Goal: Register for event/course

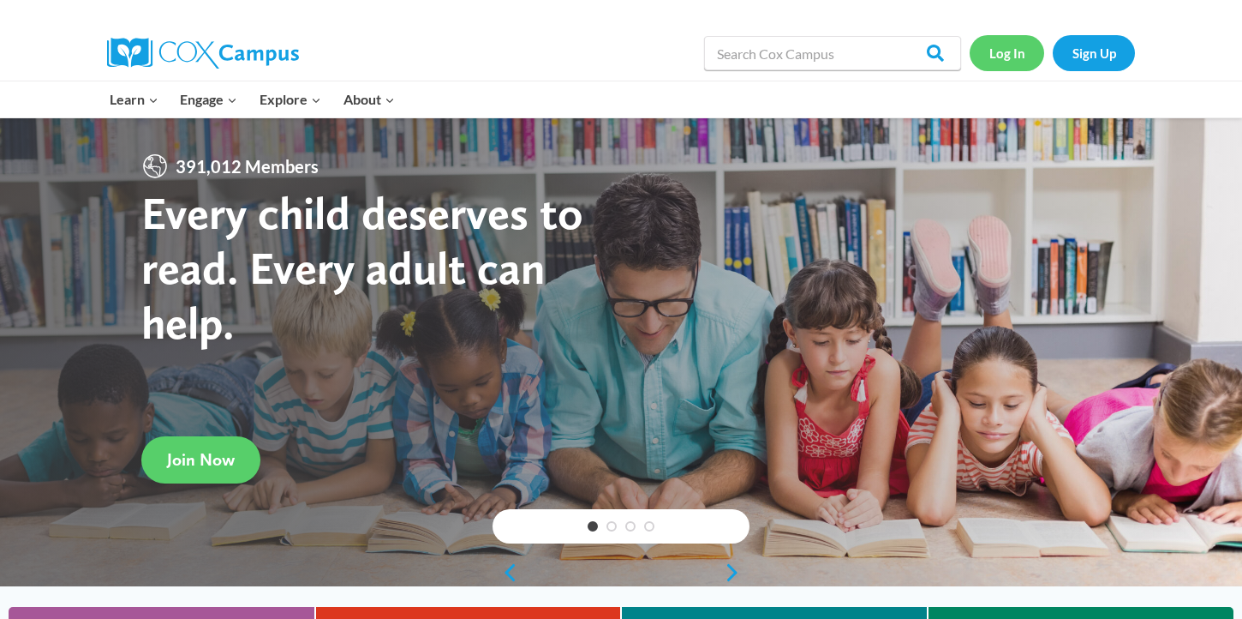
click at [1010, 45] on link "Log In" at bounding box center [1007, 52] width 75 height 35
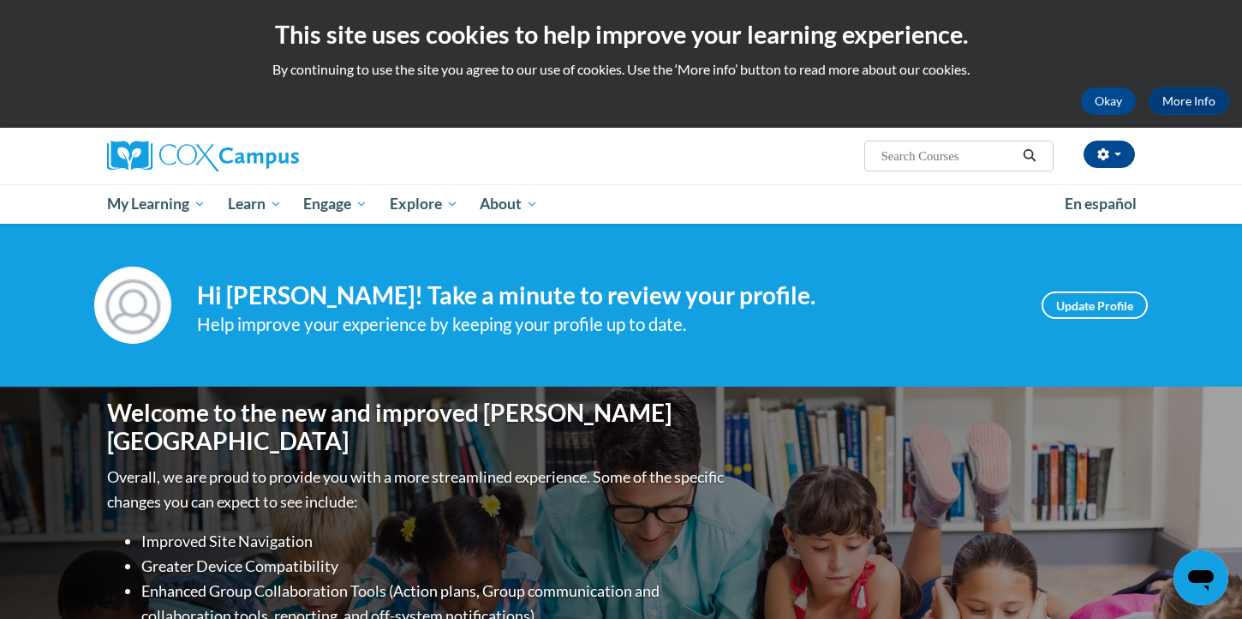
click at [906, 160] on input "Search..." at bounding box center [948, 156] width 137 height 21
click at [901, 153] on input "Search..." at bounding box center [948, 156] width 137 height 21
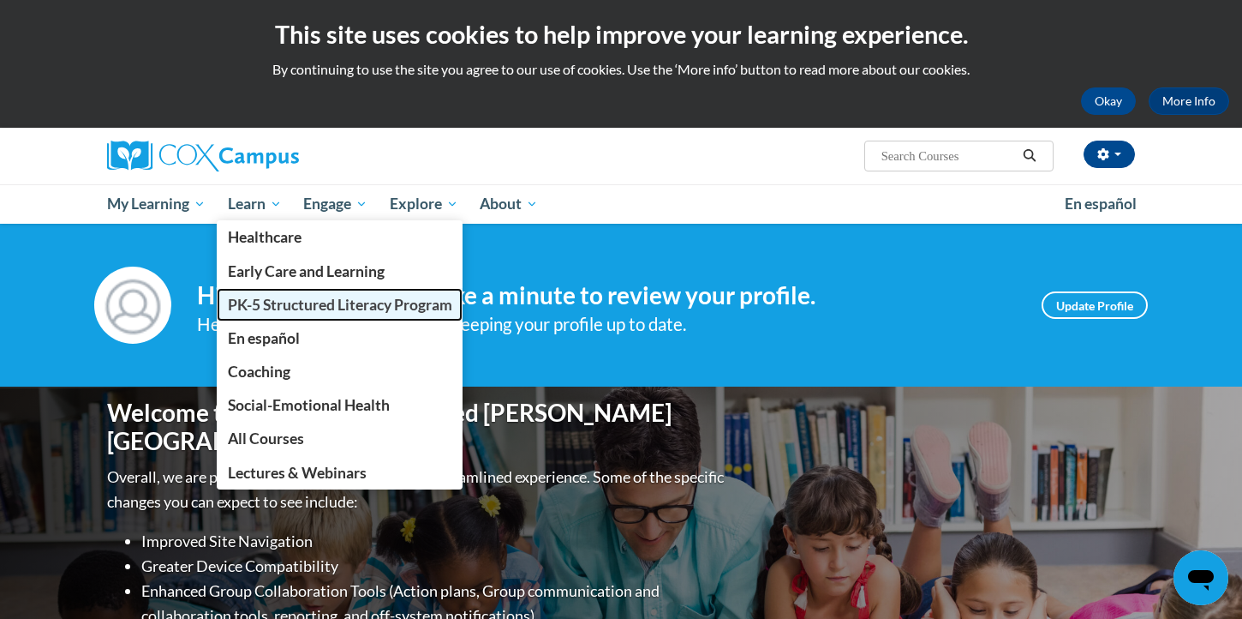
click at [265, 302] on span "PK-5 Structured Literacy Program" at bounding box center [340, 305] width 224 height 18
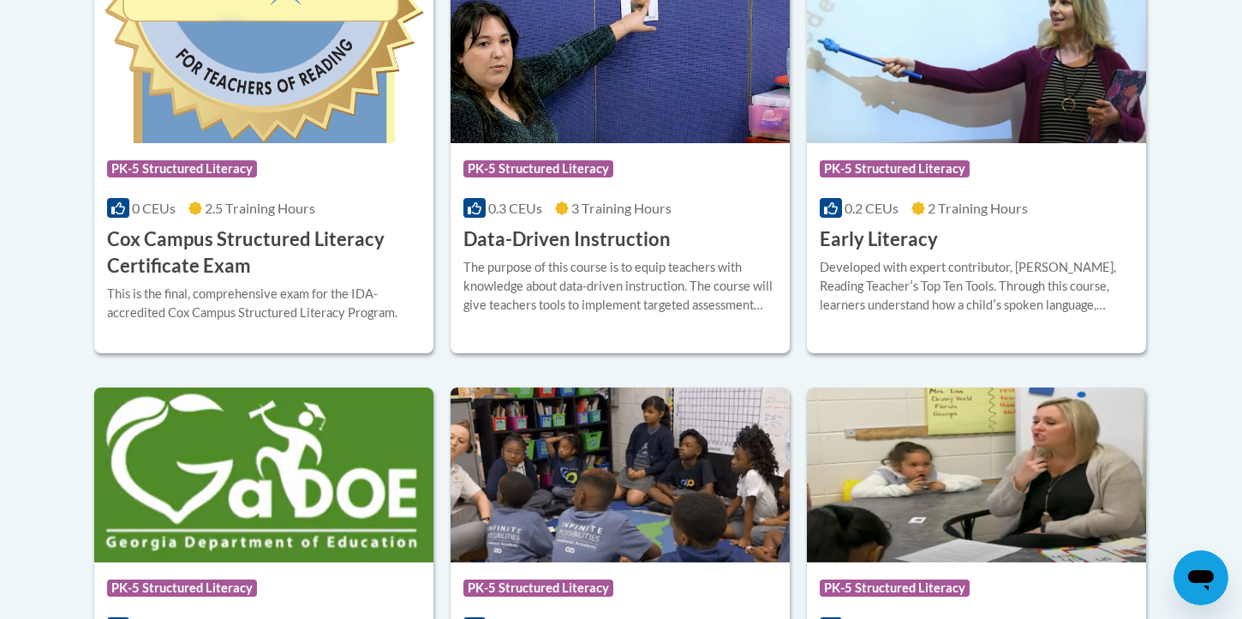
scroll to position [823, 0]
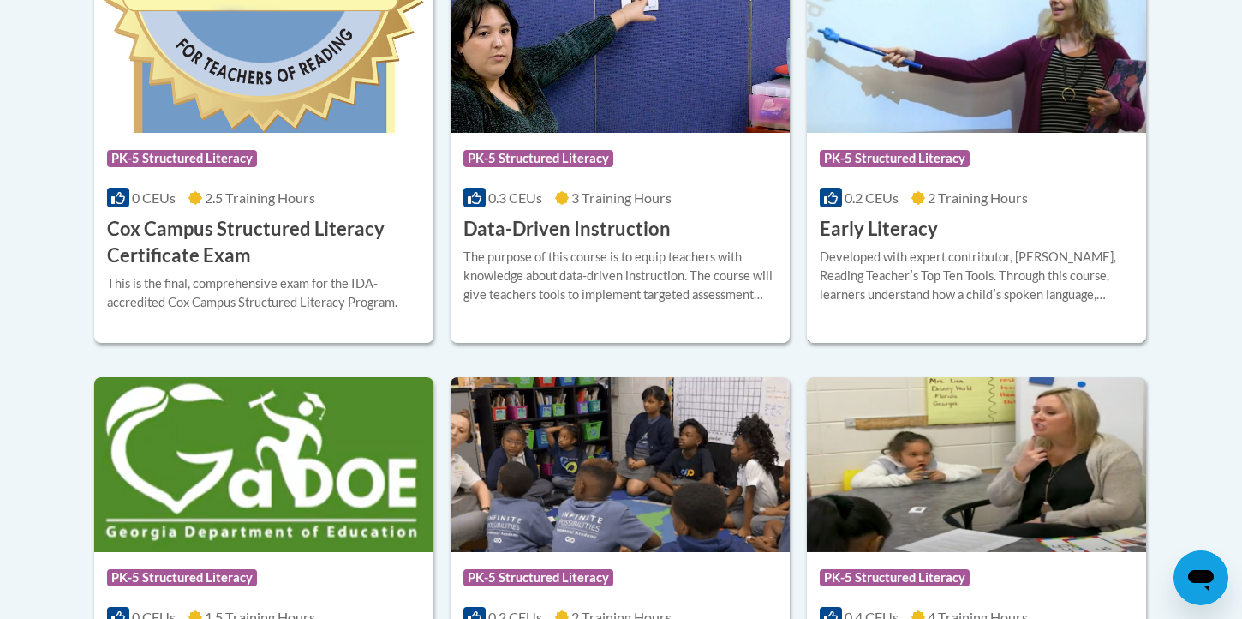
click at [888, 225] on h3 "Early Literacy" at bounding box center [879, 229] width 118 height 27
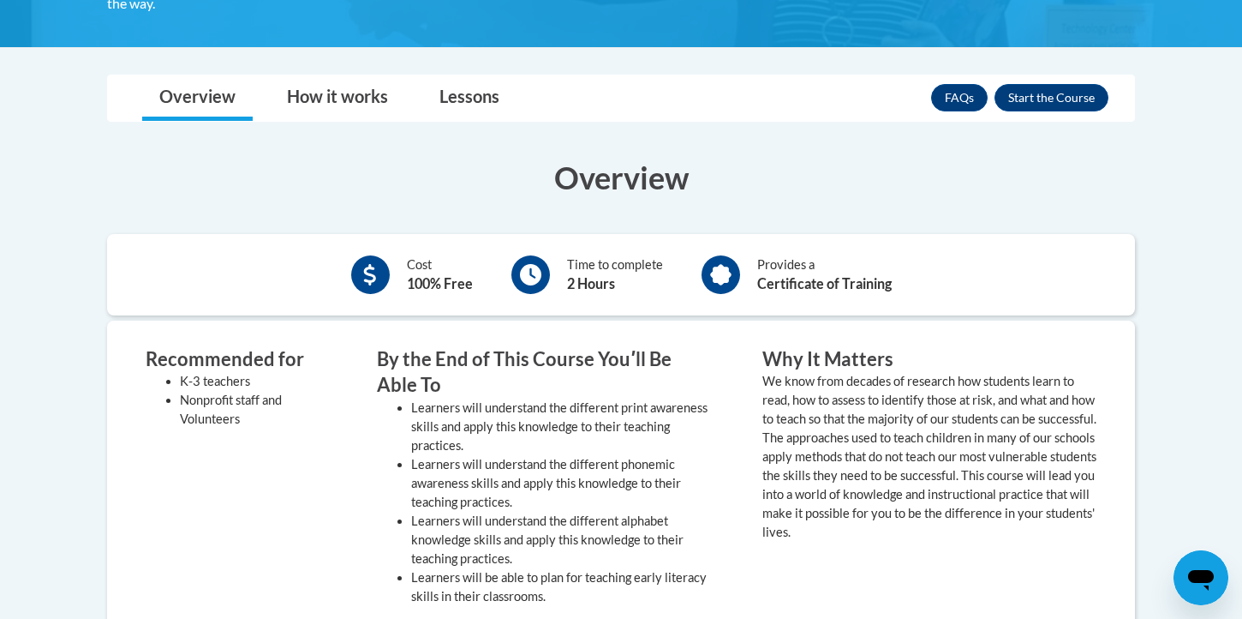
scroll to position [445, 0]
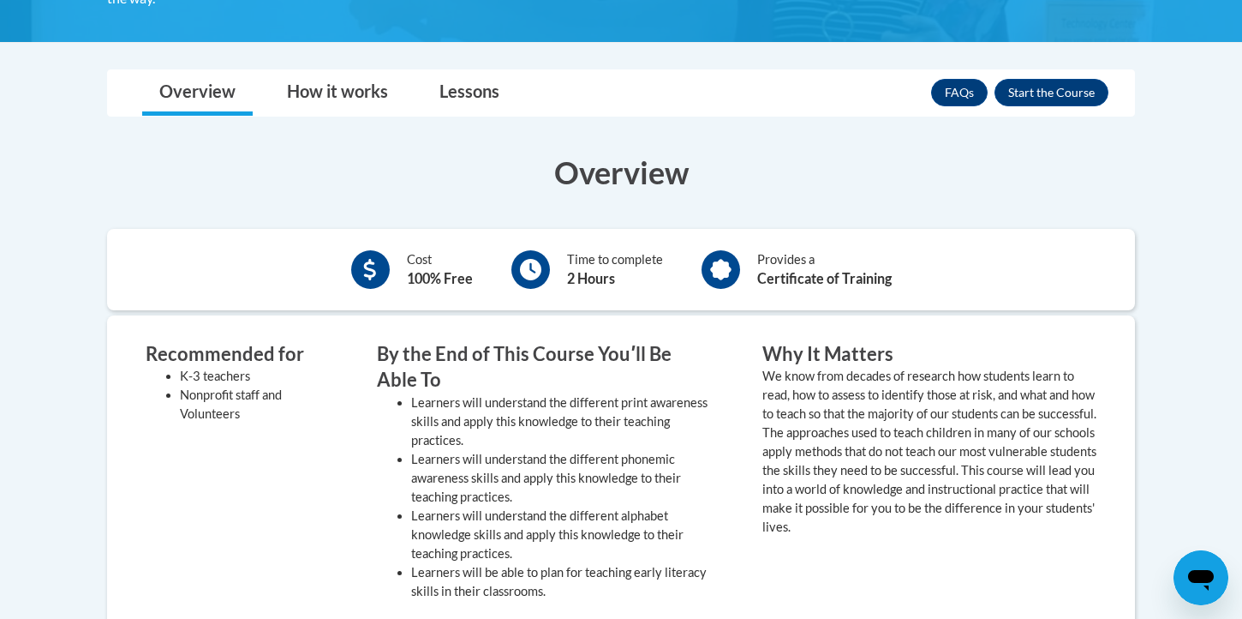
click at [1044, 67] on body "This site uses cookies to help improve your learning experience. By continuing …" at bounding box center [621, 599] width 1242 height 2089
click at [1045, 89] on button "Enroll" at bounding box center [1052, 92] width 114 height 27
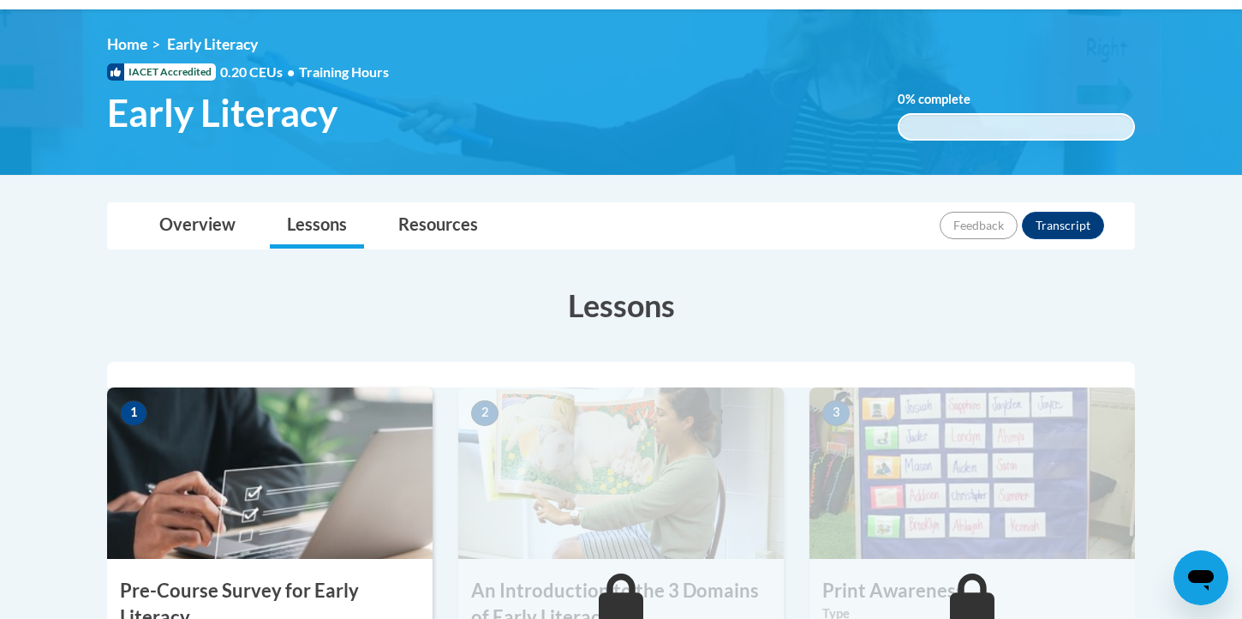
scroll to position [510, 0]
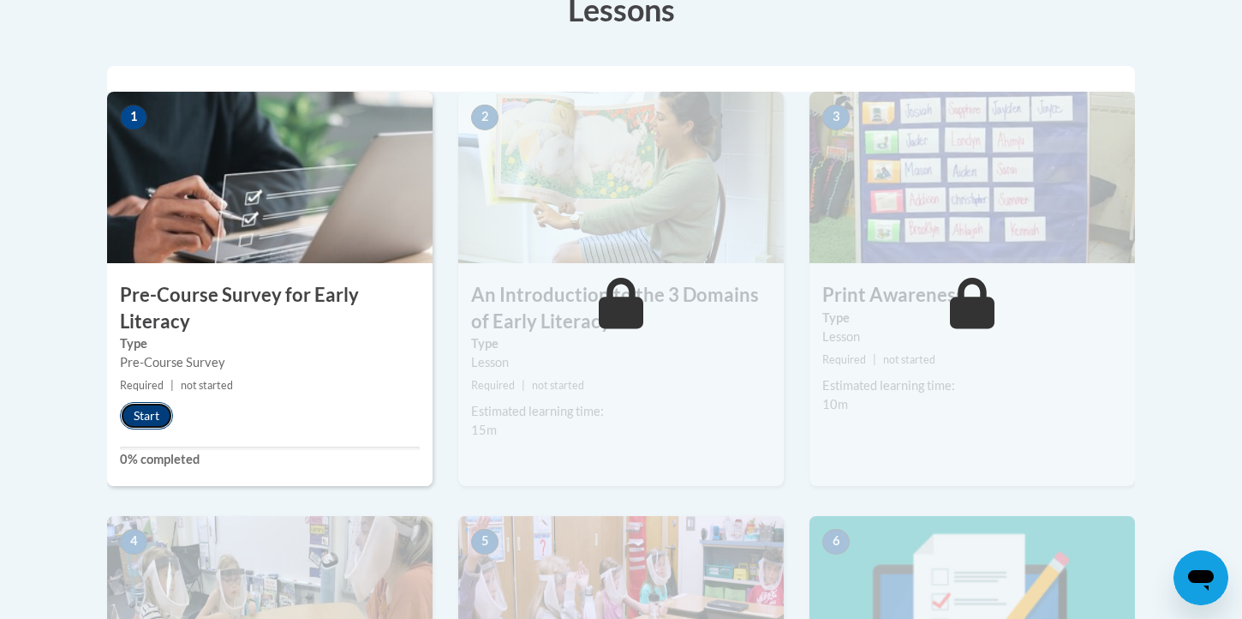
click at [124, 416] on button "Start" at bounding box center [146, 415] width 53 height 27
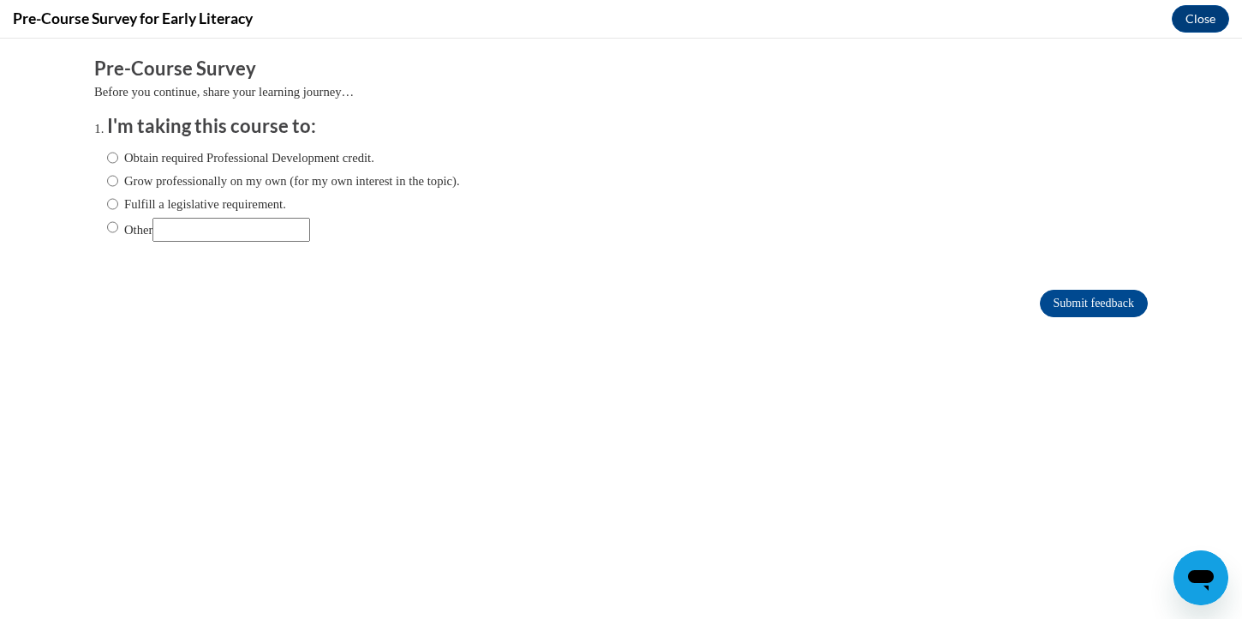
scroll to position [0, 0]
click at [193, 182] on label "Grow professionally on my own (for my own interest in the topic)." at bounding box center [283, 180] width 353 height 19
click at [118, 182] on input "Grow professionally on my own (for my own interest in the topic)." at bounding box center [112, 180] width 11 height 19
radio input "true"
click at [1092, 302] on input "Submit feedback" at bounding box center [1094, 303] width 108 height 27
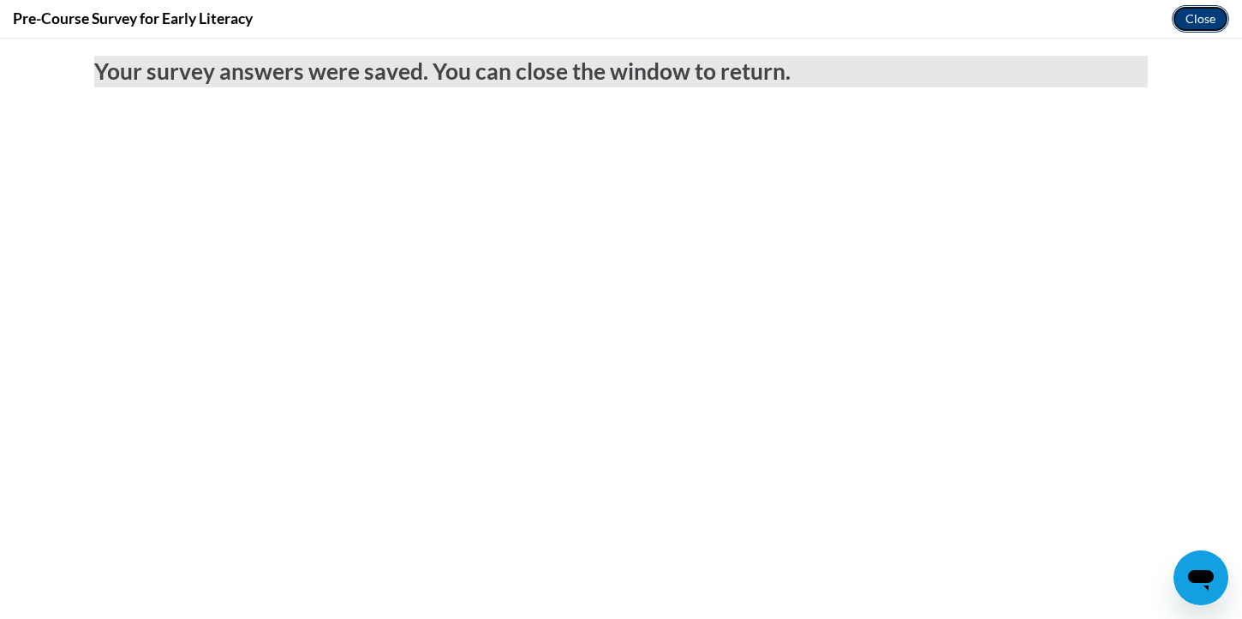
click at [1189, 16] on button "Close" at bounding box center [1200, 18] width 57 height 27
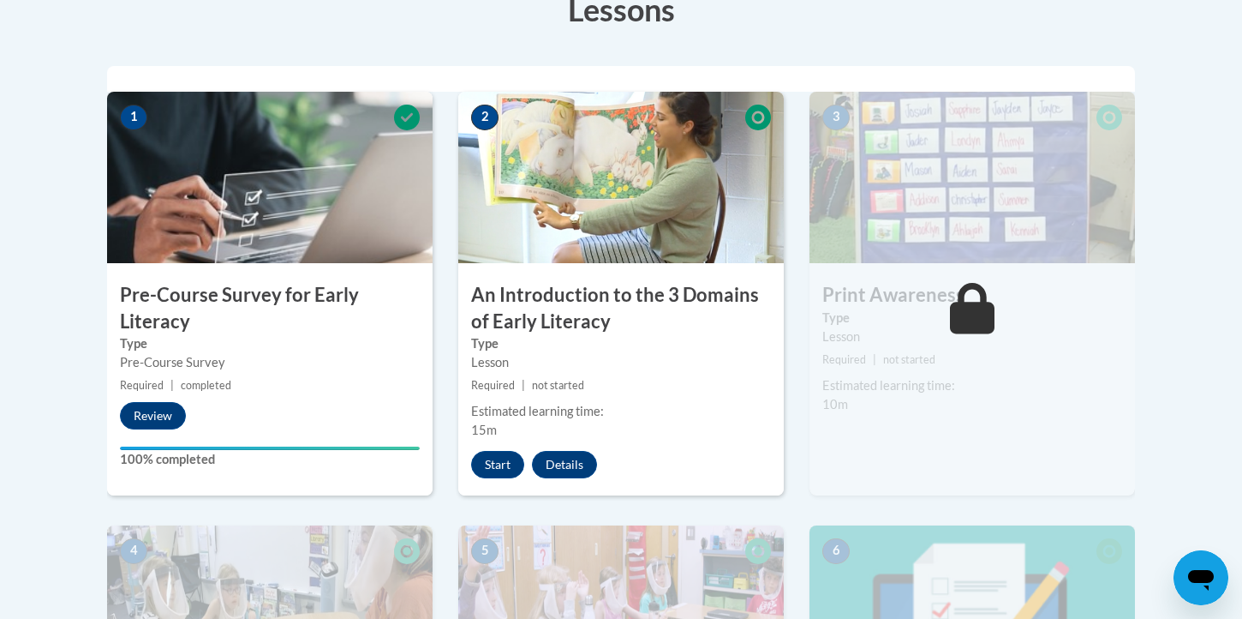
scroll to position [529, 0]
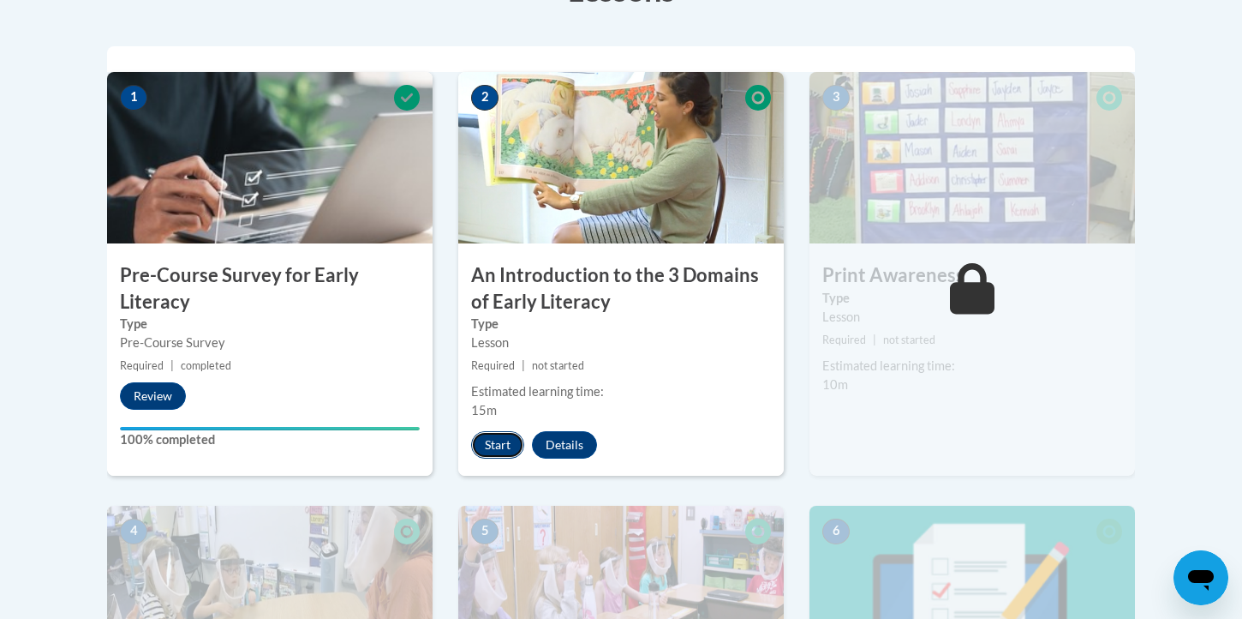
click at [493, 451] on button "Start" at bounding box center [497, 444] width 53 height 27
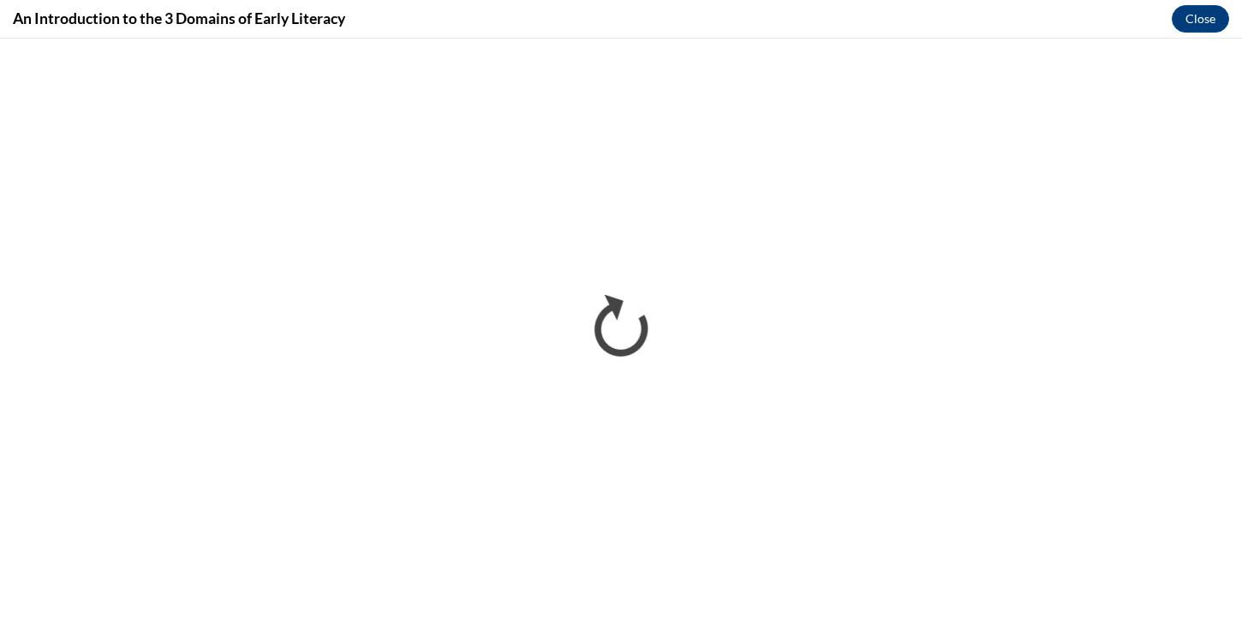
scroll to position [0, 0]
